Goal: Book appointment/travel/reservation

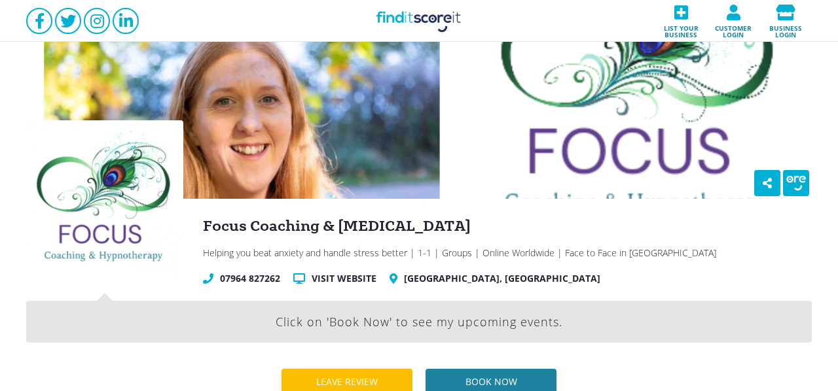
click at [452, 369] on div "Book now" at bounding box center [491, 382] width 78 height 26
click at [353, 10] on span "Find it Score it" at bounding box center [384, 4] width 63 height 12
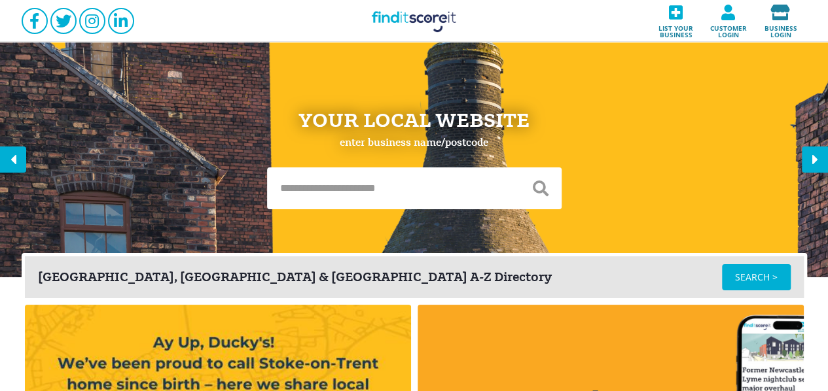
click at [784, 18] on icon at bounding box center [781, 13] width 45 height 16
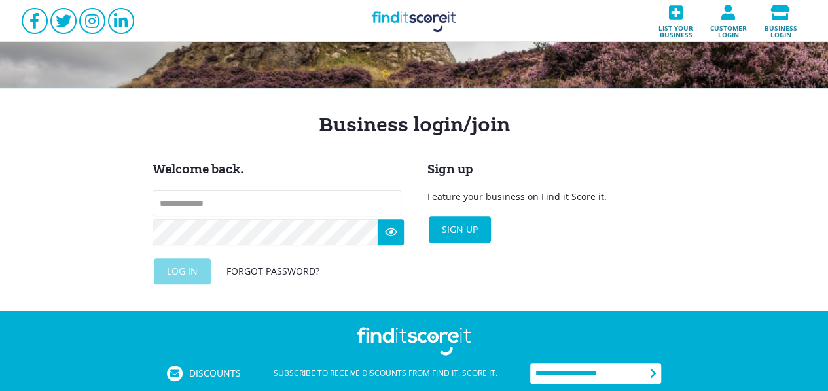
scroll to position [114, 0]
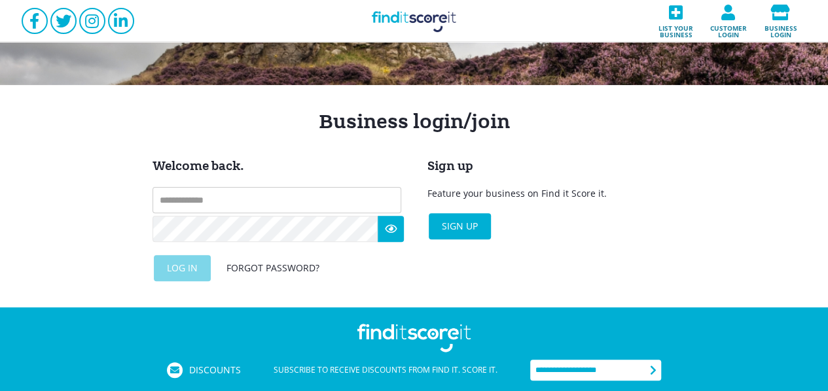
click at [282, 194] on input "text" at bounding box center [277, 200] width 249 height 26
type input "**********"
click at [196, 259] on div "Log in" at bounding box center [182, 268] width 57 height 26
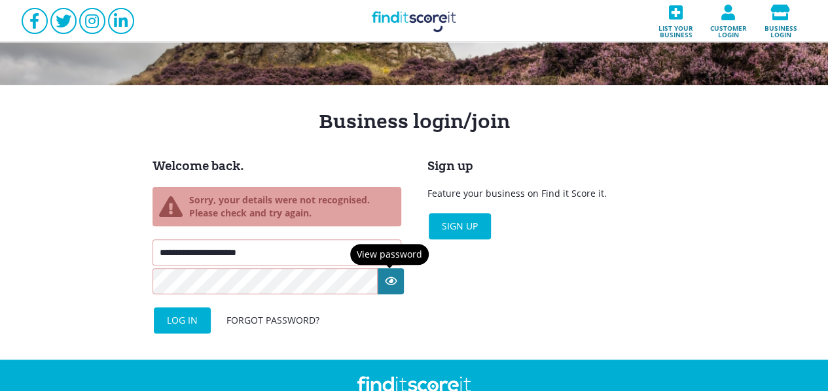
click at [393, 278] on icon at bounding box center [391, 281] width 26 height 26
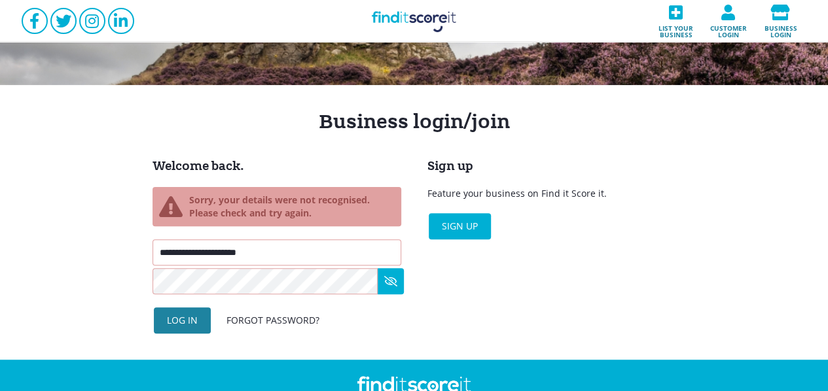
click at [202, 317] on div "Log in" at bounding box center [182, 321] width 57 height 26
click at [202, 312] on div "Log in" at bounding box center [182, 321] width 57 height 26
click at [190, 310] on div "Log in" at bounding box center [182, 321] width 57 height 26
click at [178, 319] on div "Log in" at bounding box center [182, 321] width 57 height 26
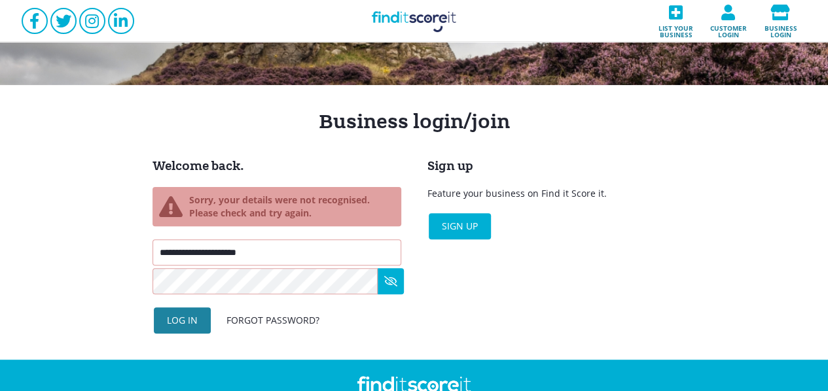
click at [178, 319] on div "Log in" at bounding box center [182, 321] width 57 height 26
click at [178, 317] on div "Log in" at bounding box center [182, 321] width 57 height 26
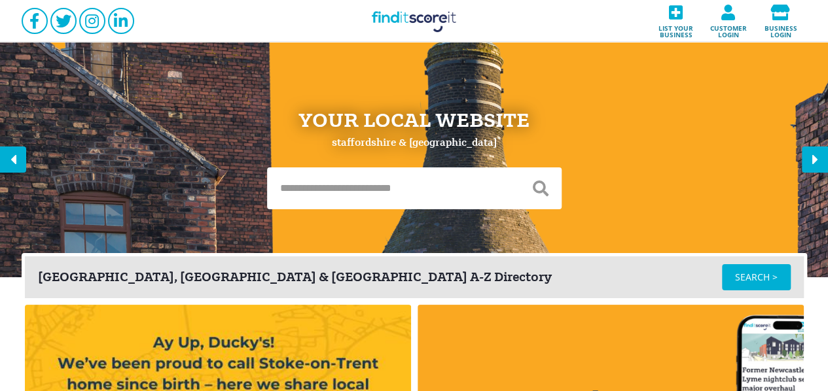
click at [299, 181] on input "text" at bounding box center [393, 189] width 253 height 42
type input "**********"
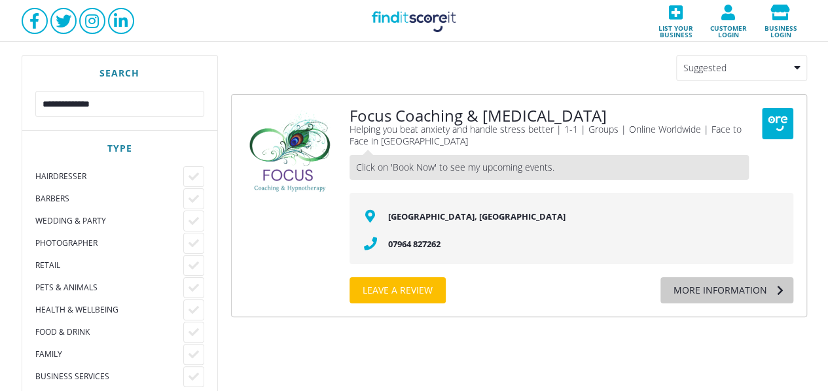
click at [690, 297] on div "More information" at bounding box center [714, 291] width 107 height 26
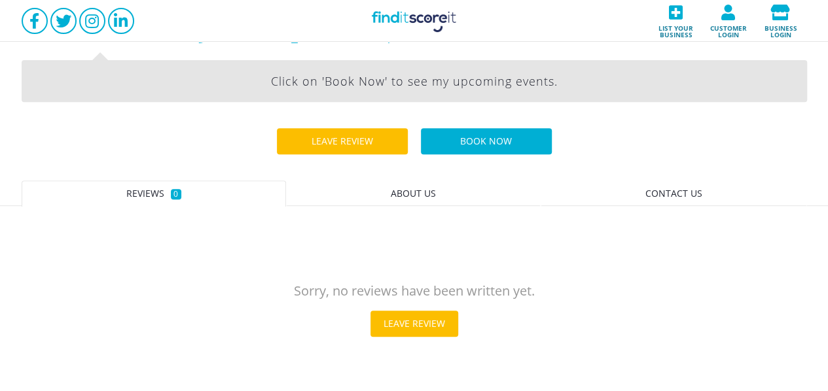
scroll to position [238, 0]
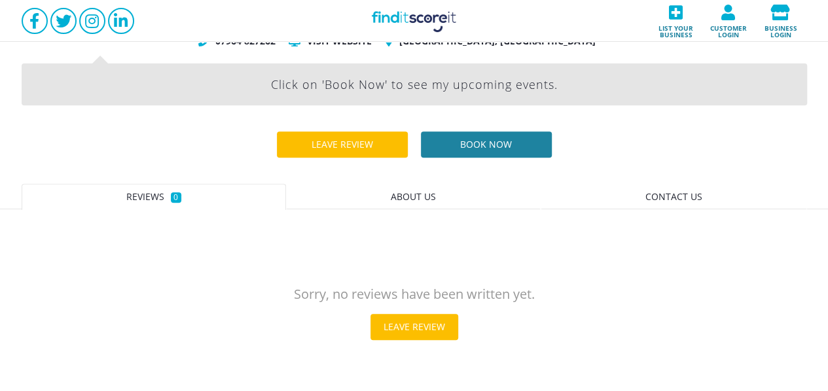
click at [474, 143] on div "Book now" at bounding box center [486, 145] width 78 height 26
